Goal: Navigation & Orientation: Find specific page/section

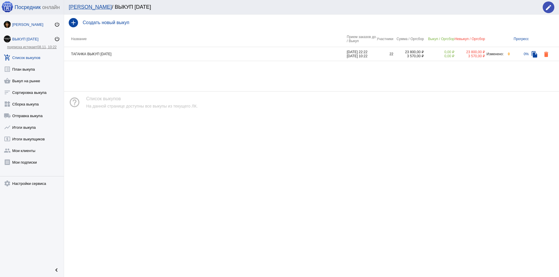
click at [27, 24] on div "[PERSON_NAME]" at bounding box center [33, 24] width 42 height 4
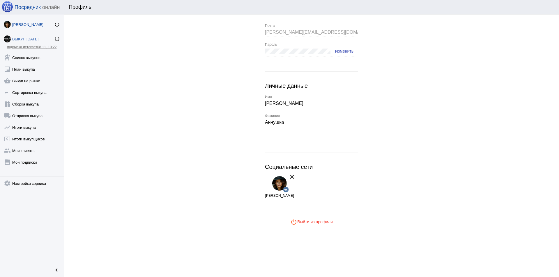
click at [29, 38] on div "ВЫКУП [DATE]" at bounding box center [33, 39] width 42 height 4
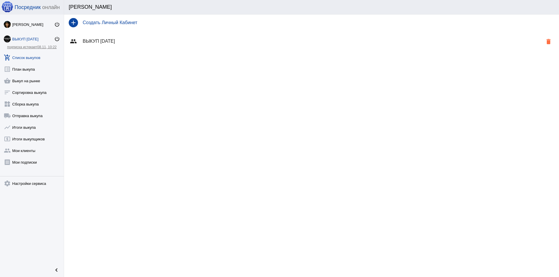
click at [27, 55] on link "add_shopping_cart Список выкупов" at bounding box center [32, 57] width 64 height 12
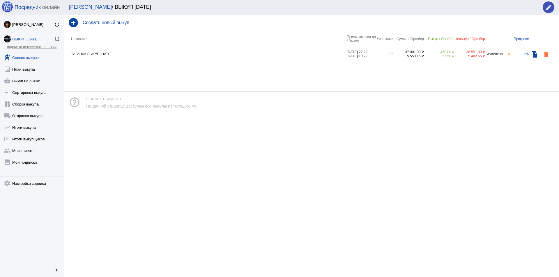
click at [30, 38] on div "ВЫКУП [DATE]" at bounding box center [33, 39] width 42 height 4
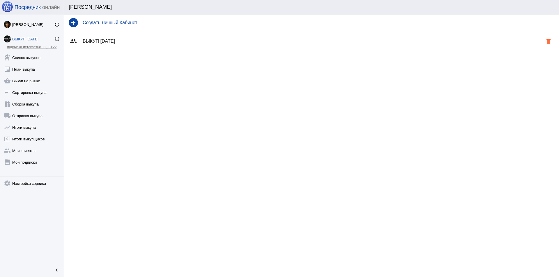
click at [116, 39] on h4 "ВЫКУП [DATE]" at bounding box center [313, 41] width 460 height 5
